Goal: Find specific page/section: Find specific page/section

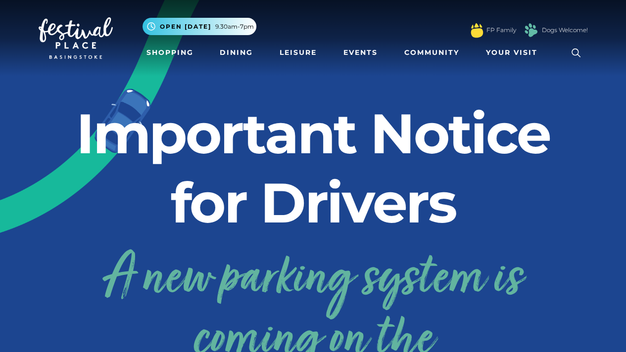
click at [570, 47] on icon at bounding box center [576, 53] width 15 height 15
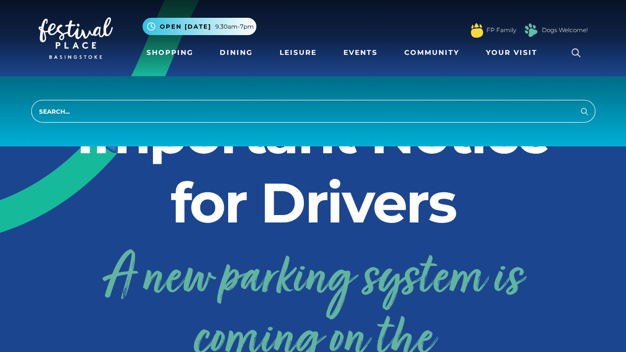
click at [352, 106] on input "search" at bounding box center [313, 111] width 564 height 23
type input "mpa"
click at [578, 105] on button "Search" at bounding box center [584, 111] width 12 height 12
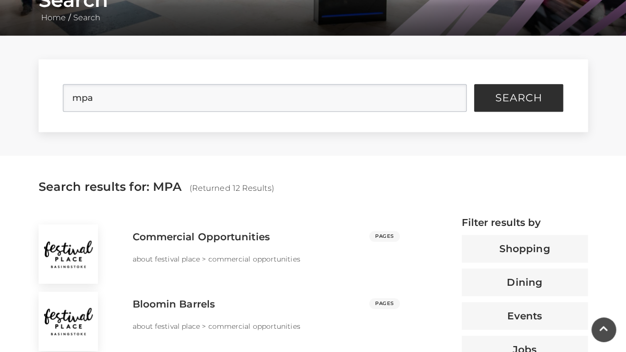
scroll to position [209, 0]
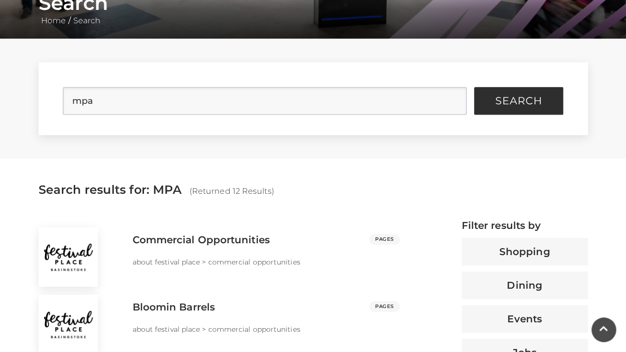
click at [204, 84] on form "mpa Search" at bounding box center [313, 98] width 549 height 73
click at [191, 111] on input "mpa" at bounding box center [265, 101] width 404 height 28
click at [474, 87] on button "Search" at bounding box center [518, 101] width 89 height 28
click at [534, 92] on button "Search" at bounding box center [518, 101] width 89 height 28
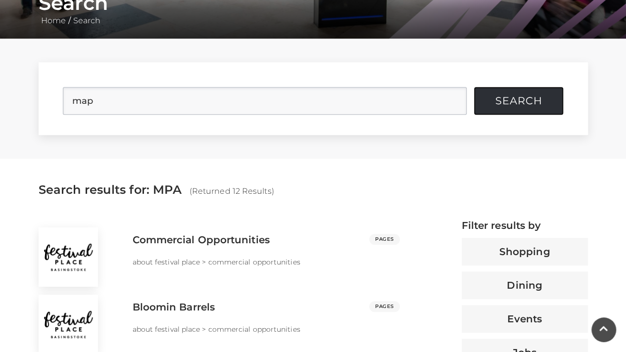
click at [532, 96] on span "Search" at bounding box center [518, 101] width 47 height 10
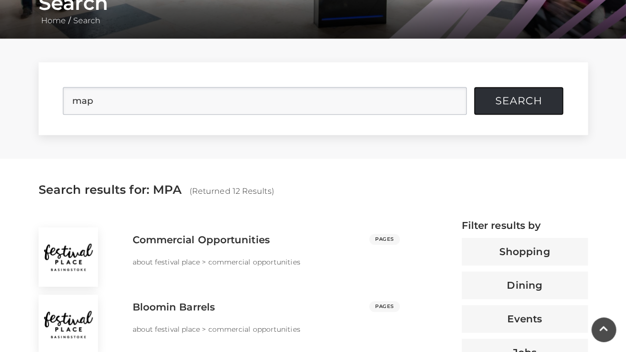
drag, startPoint x: 532, startPoint y: 96, endPoint x: 534, endPoint y: 92, distance: 5.3
click at [534, 92] on button "Search" at bounding box center [518, 101] width 89 height 28
click at [341, 75] on form "map Search" at bounding box center [313, 98] width 549 height 73
drag, startPoint x: 344, startPoint y: 97, endPoint x: 3, endPoint y: 107, distance: 341.6
click at [3, 107] on div "map Search Filter Results Shopping Dining Events Jobs Offers Brands Leisure" at bounding box center [313, 99] width 626 height 120
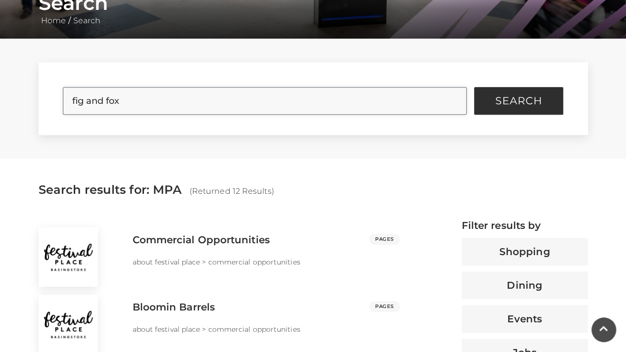
type input "fig and fox"
click at [474, 87] on button "Search" at bounding box center [518, 101] width 89 height 28
